Goal: Task Accomplishment & Management: Complete application form

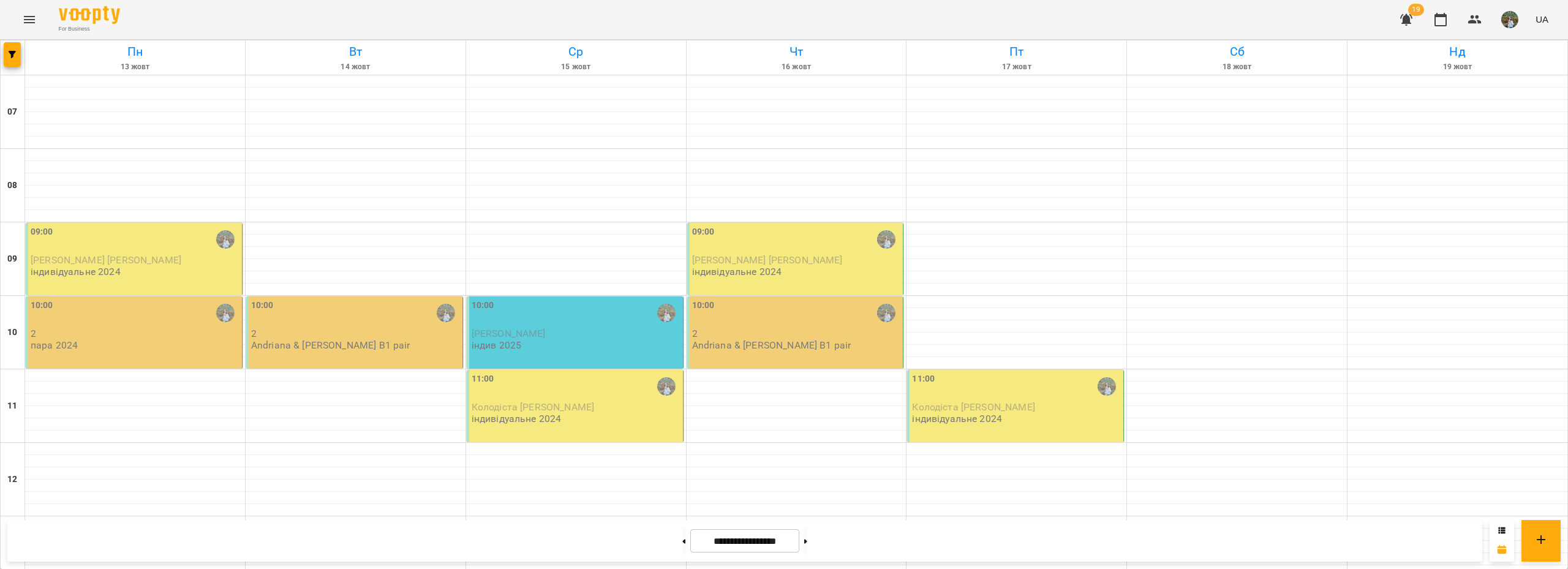
click at [130, 246] on div "09:00" at bounding box center [135, 240] width 209 height 28
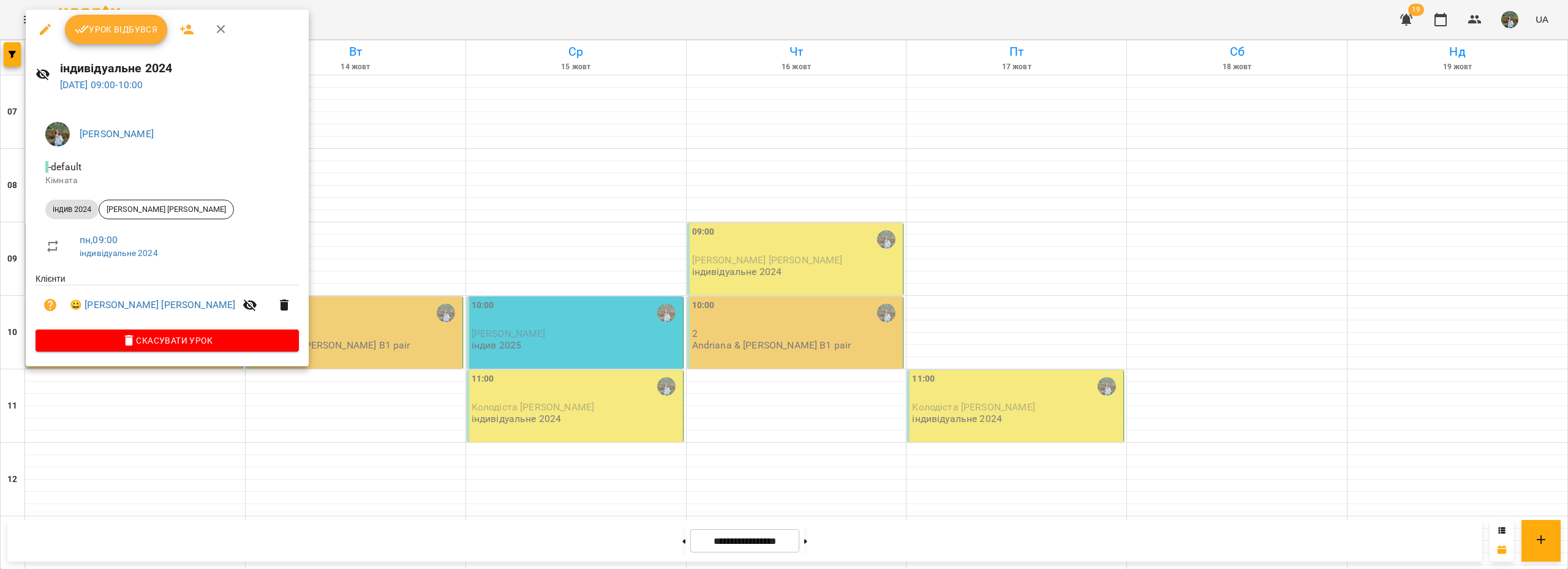
click at [85, 33] on icon "button" at bounding box center [82, 30] width 15 height 15
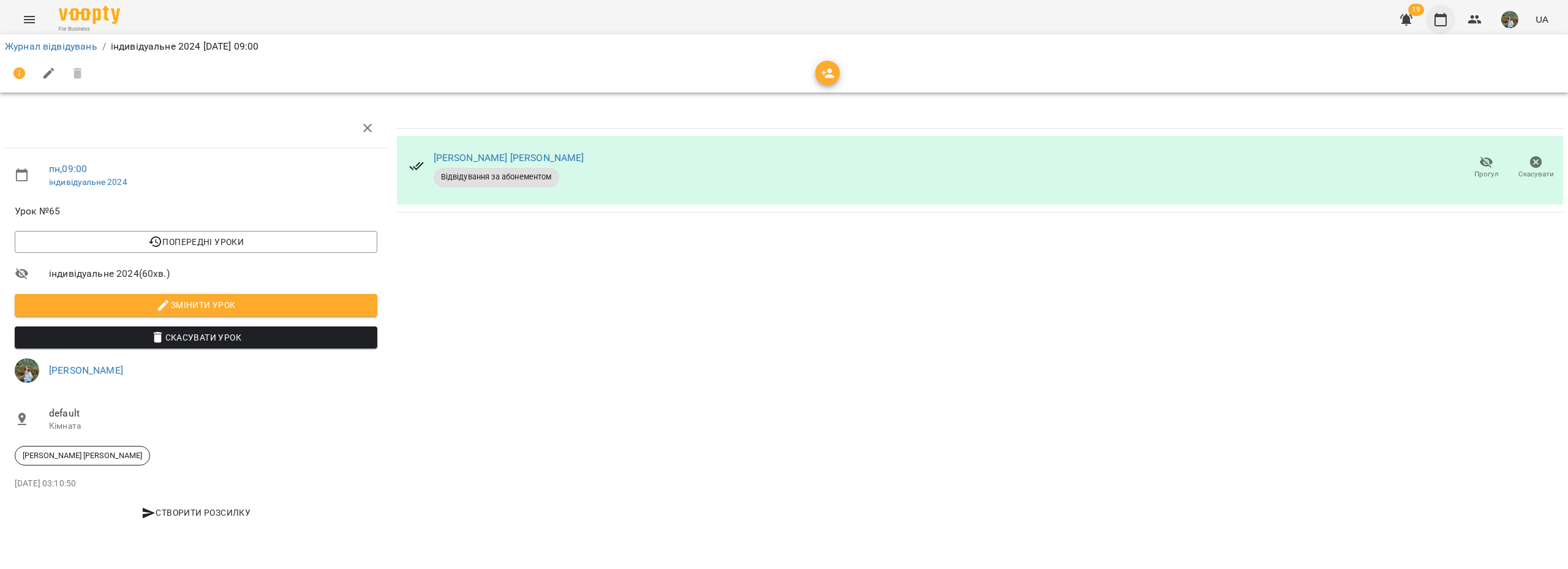
click at [1435, 23] on icon "button" at bounding box center [1440, 20] width 12 height 14
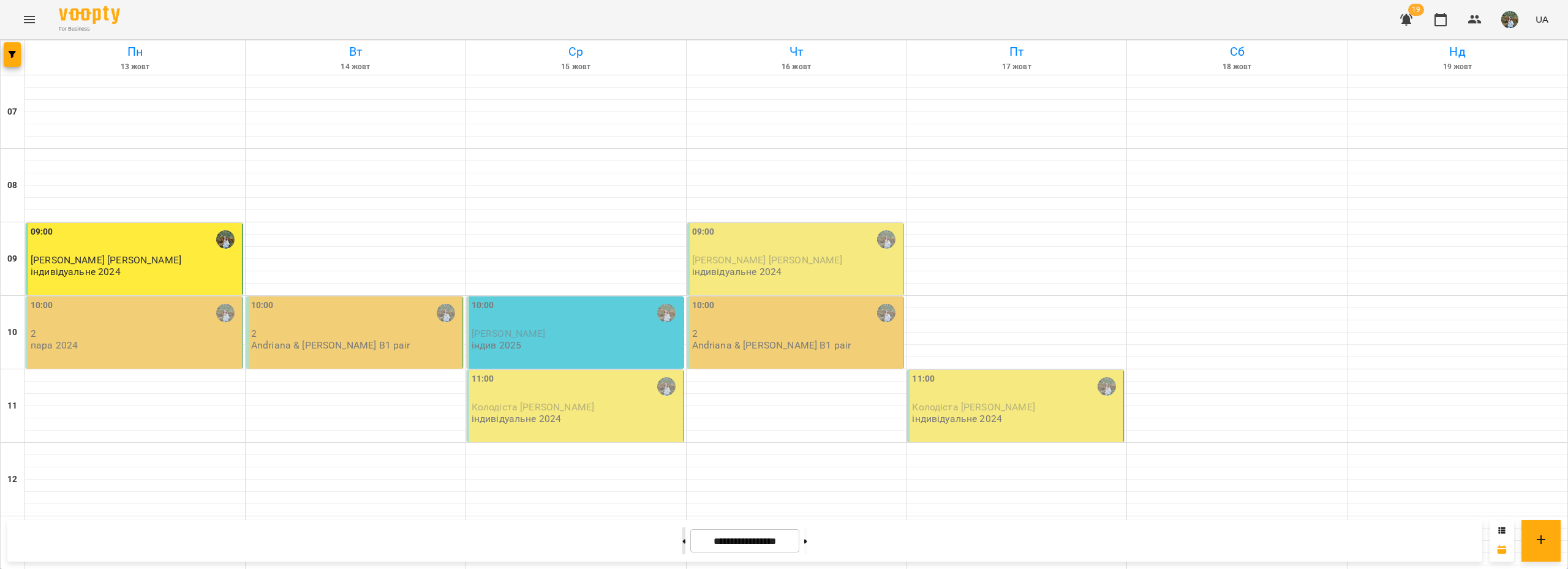
click at [682, 543] on icon at bounding box center [683, 541] width 3 height 5
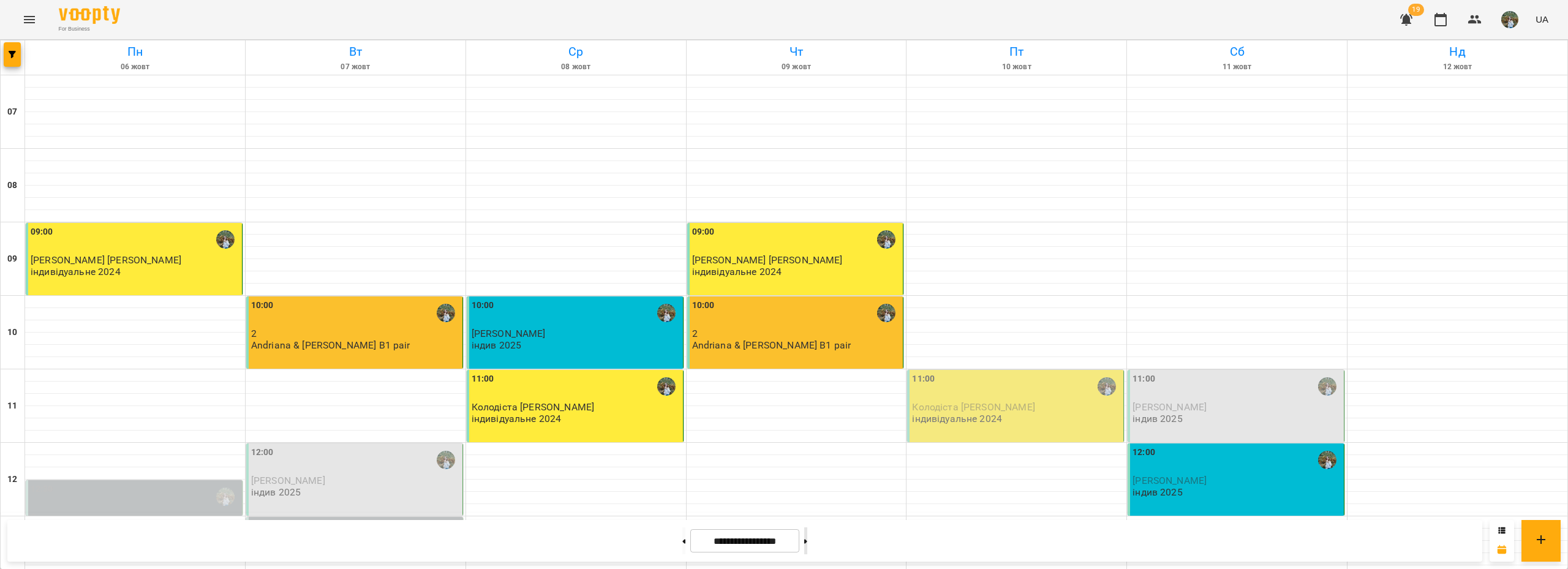
click at [807, 542] on button at bounding box center [805, 541] width 3 height 27
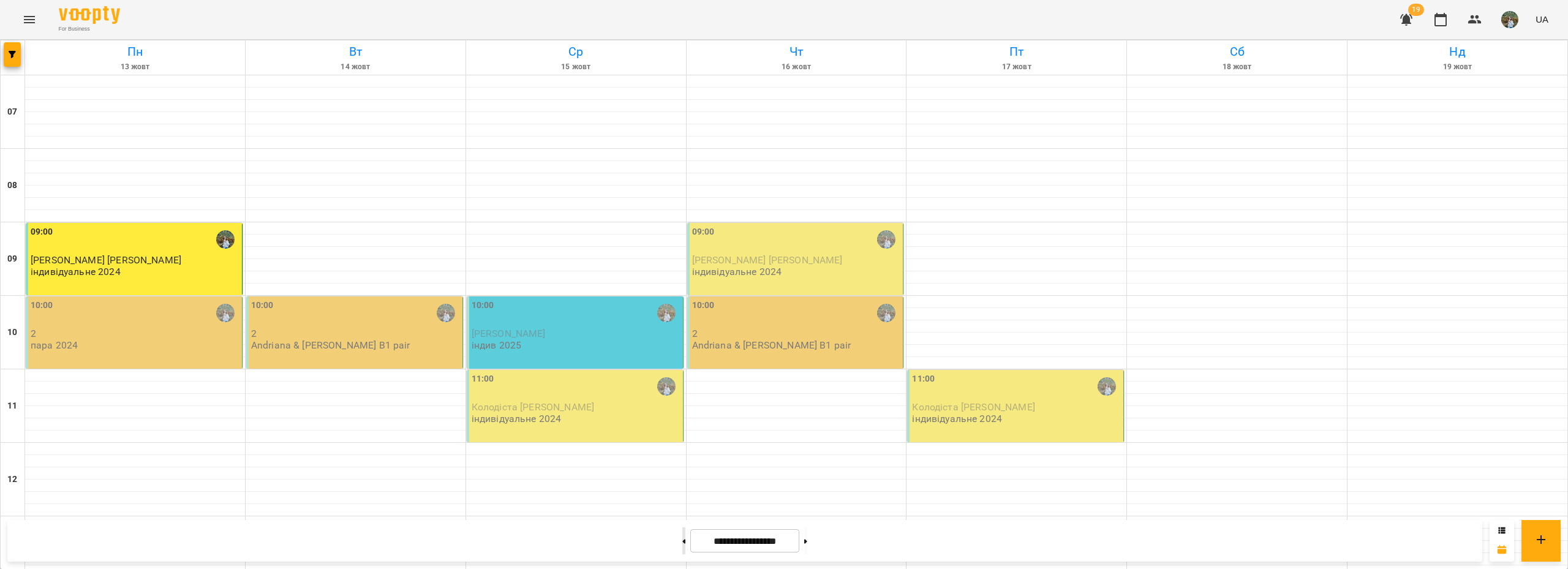
click at [682, 541] on button at bounding box center [683, 541] width 3 height 27
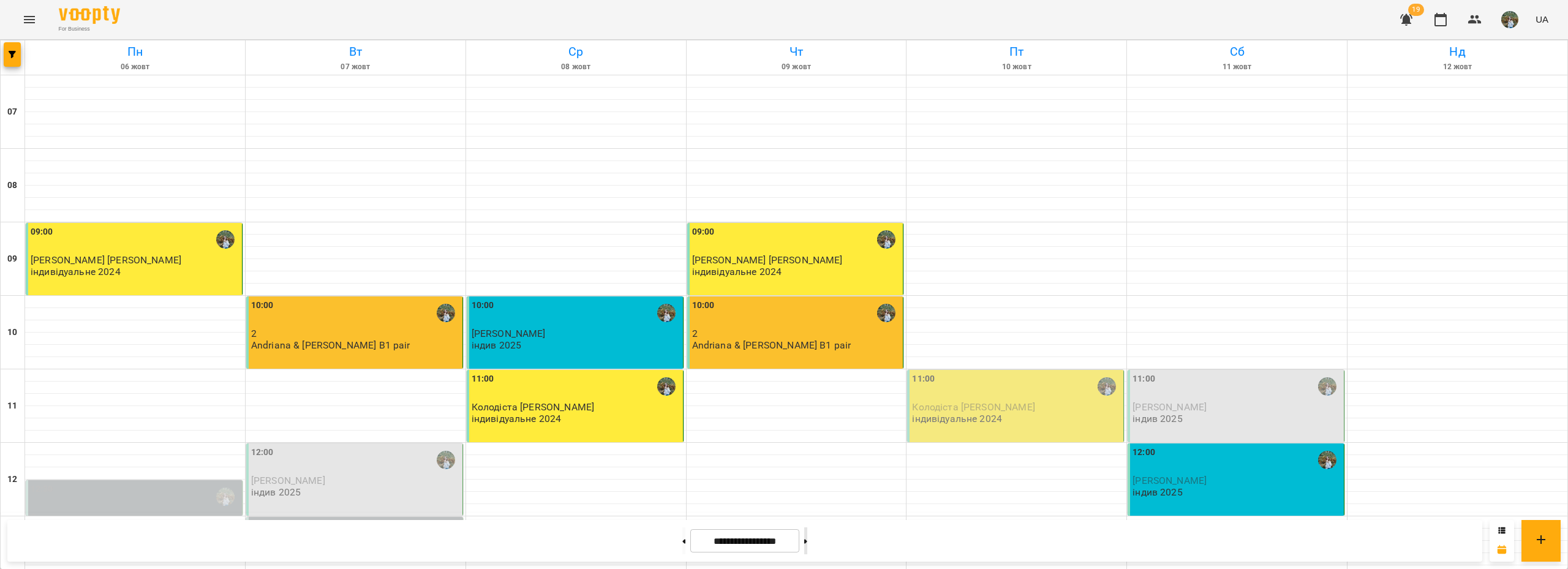
click at [807, 544] on button at bounding box center [805, 541] width 3 height 27
type input "**********"
